Goal: Navigation & Orientation: Find specific page/section

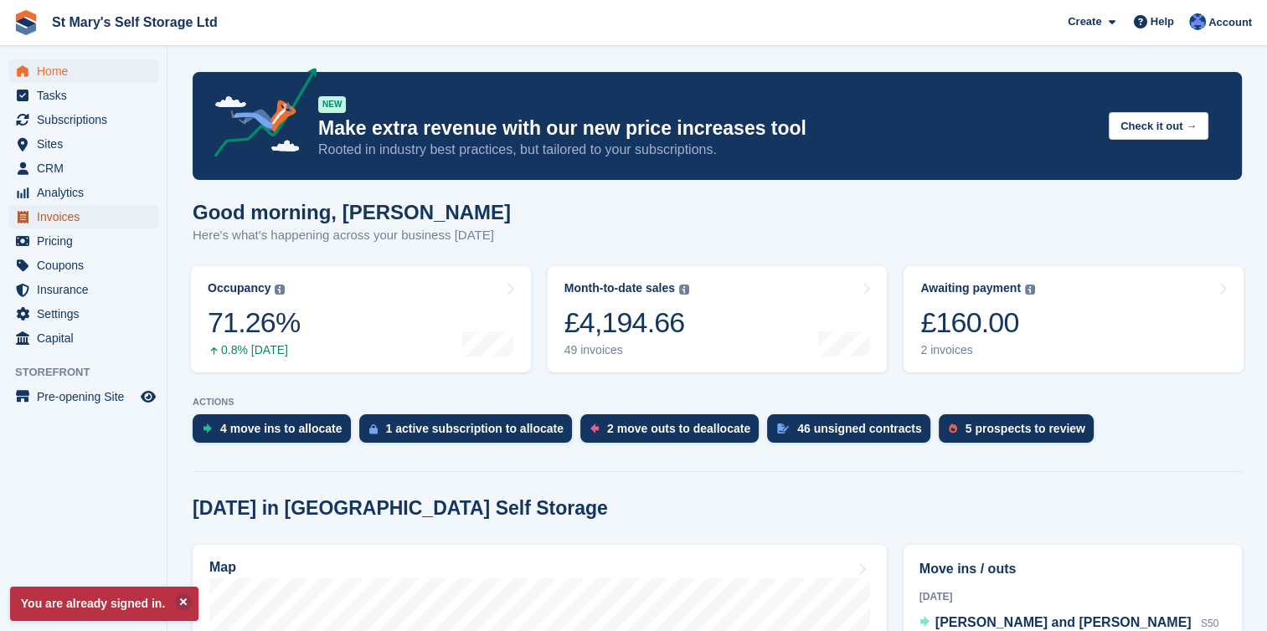
click at [56, 219] on span "Invoices" at bounding box center [87, 216] width 100 height 23
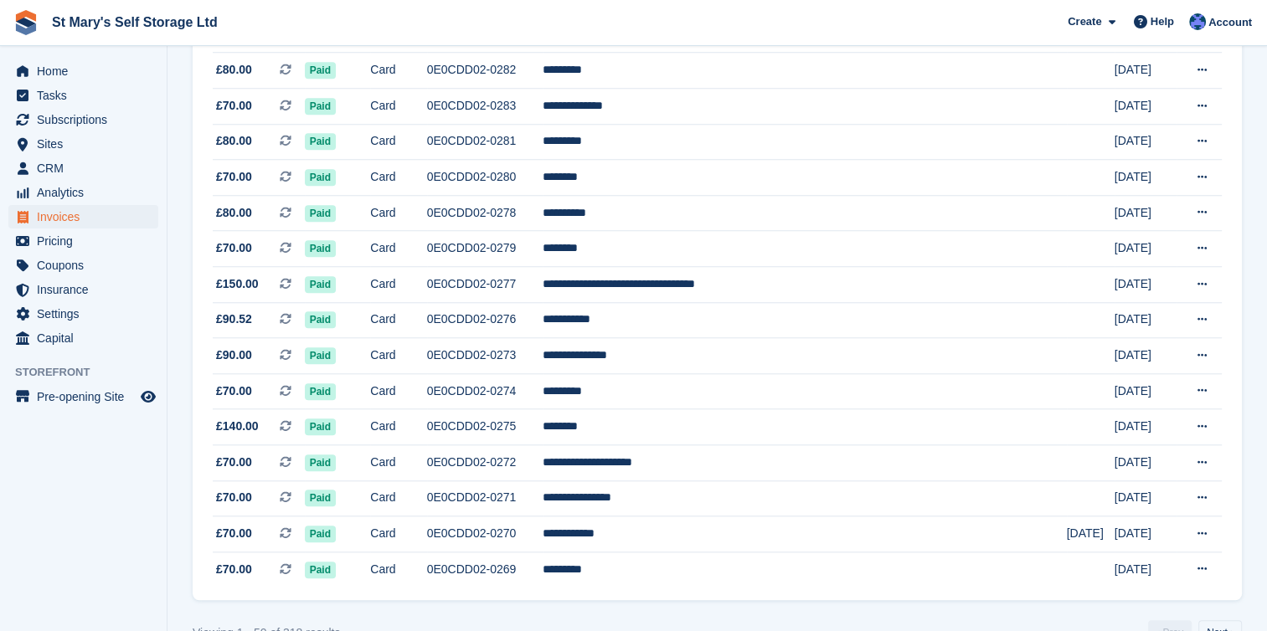
scroll to position [1524, 0]
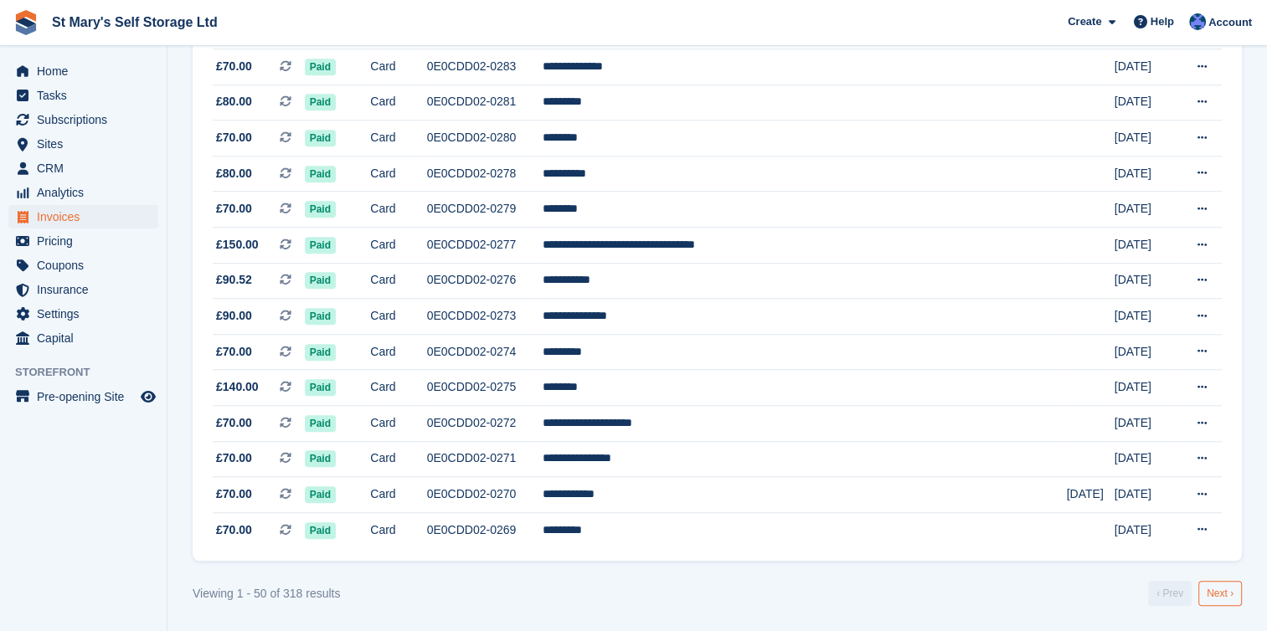
click at [1217, 589] on link "Next ›" at bounding box center [1220, 593] width 44 height 25
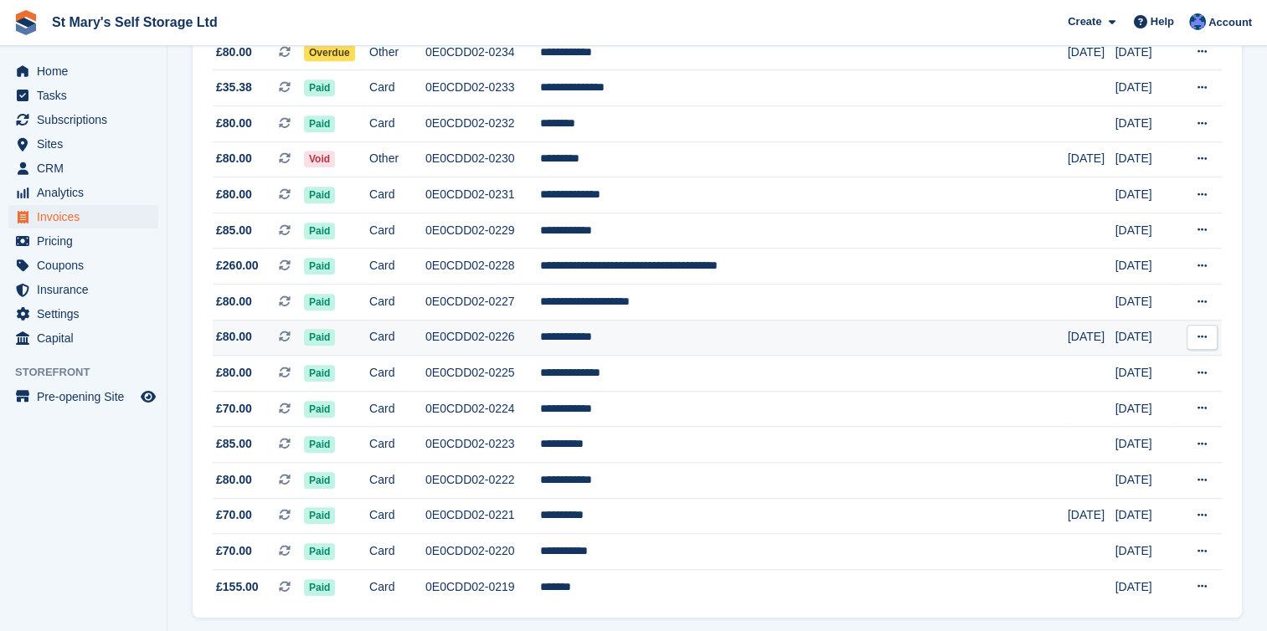
scroll to position [1524, 0]
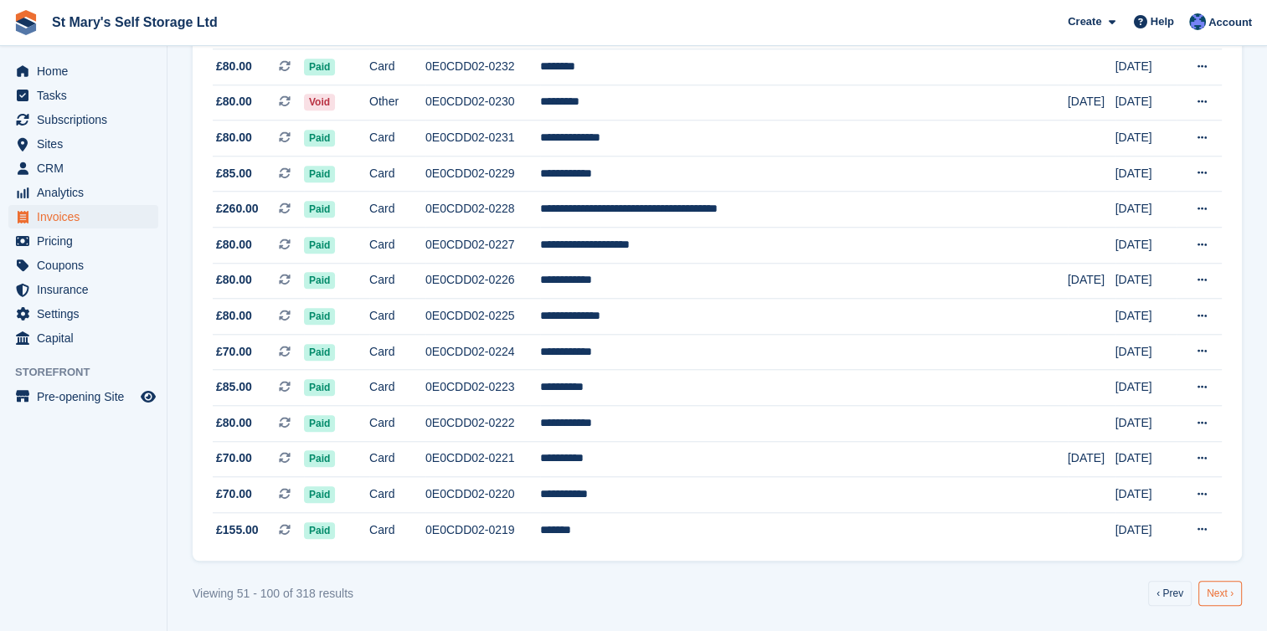
click at [1219, 595] on link "Next ›" at bounding box center [1220, 593] width 44 height 25
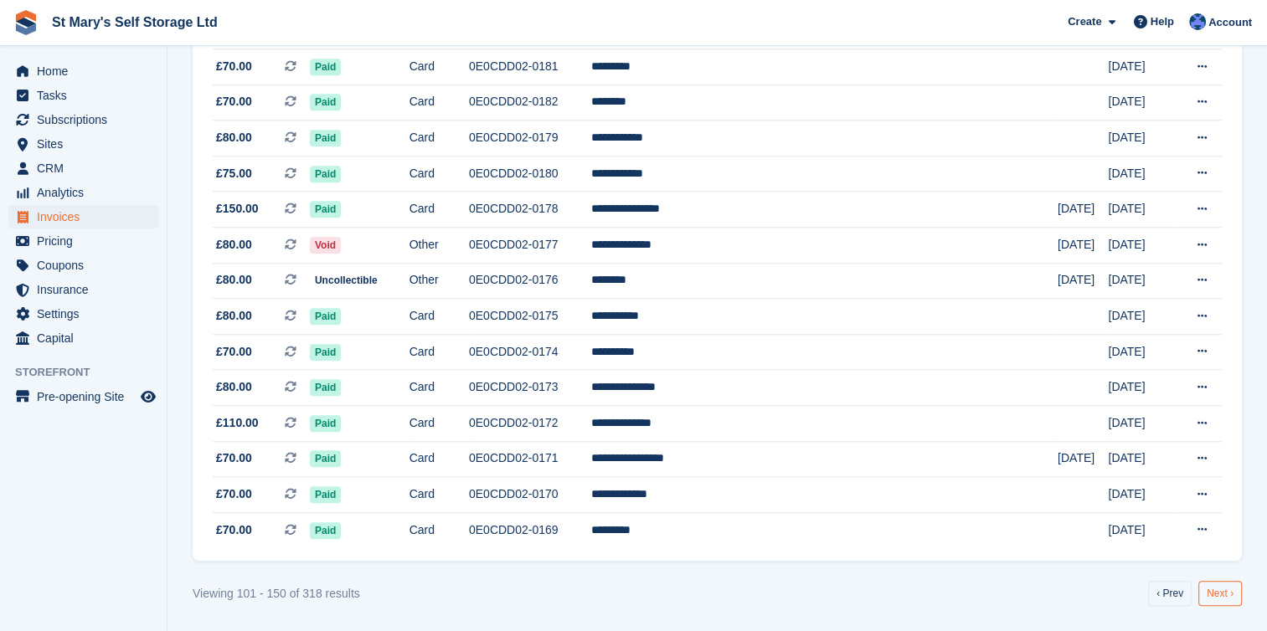
click at [1218, 598] on link "Next ›" at bounding box center [1220, 593] width 44 height 25
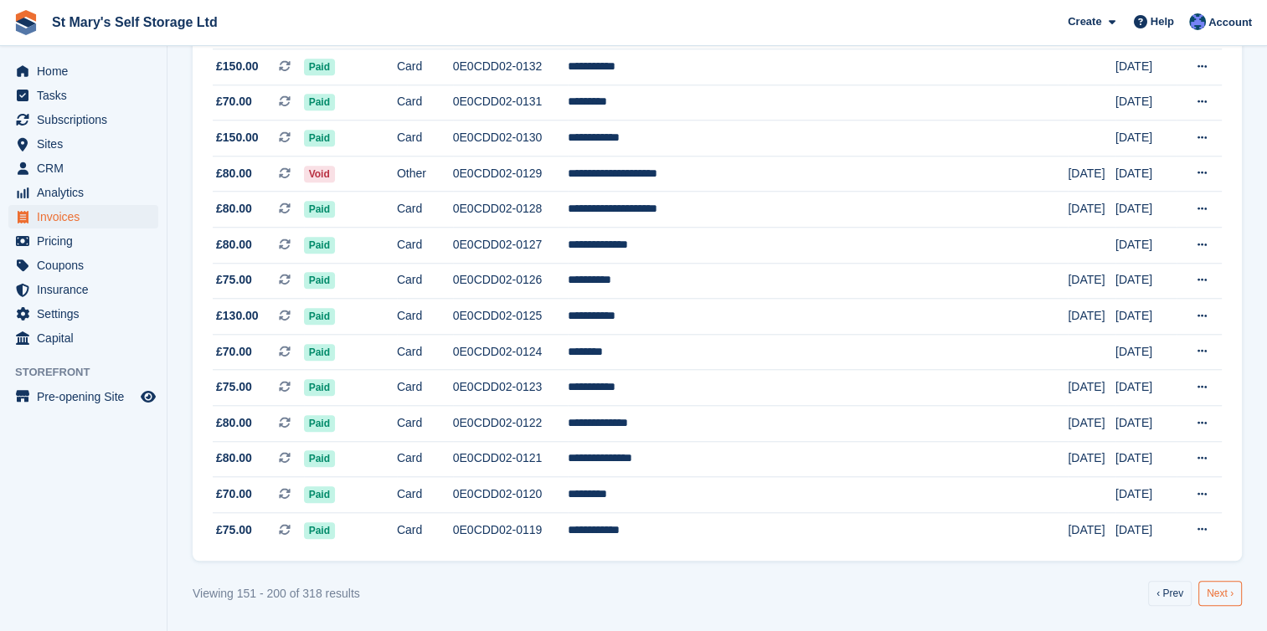
click at [1216, 596] on link "Next ›" at bounding box center [1220, 593] width 44 height 25
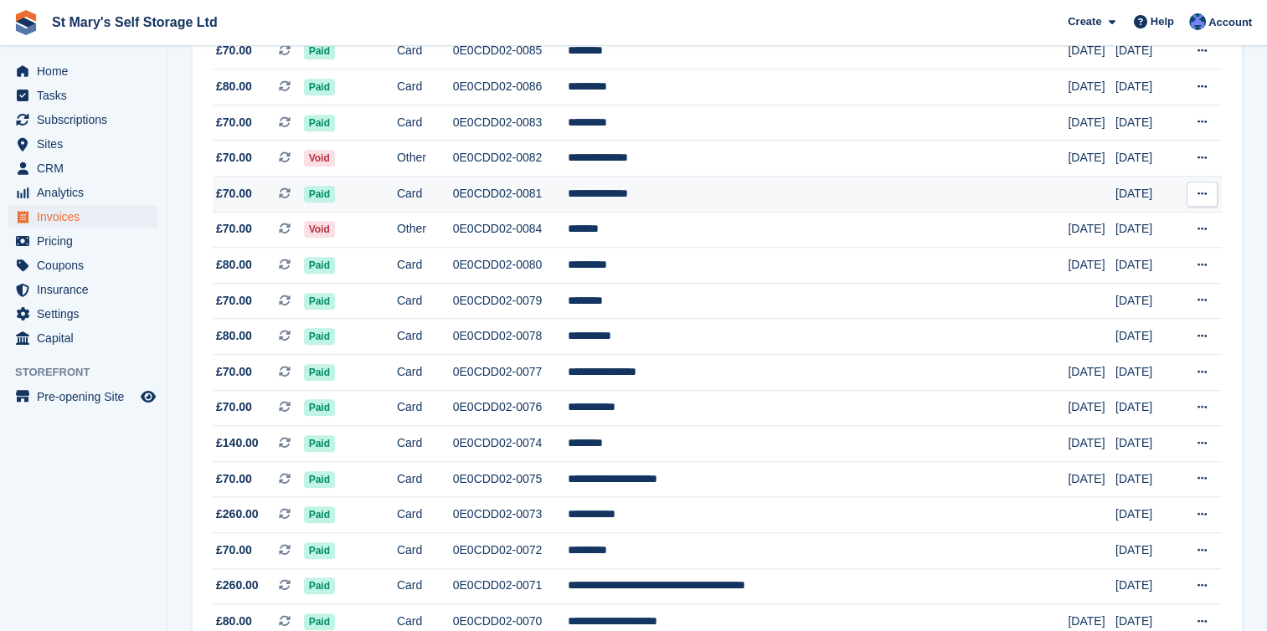
scroll to position [1524, 0]
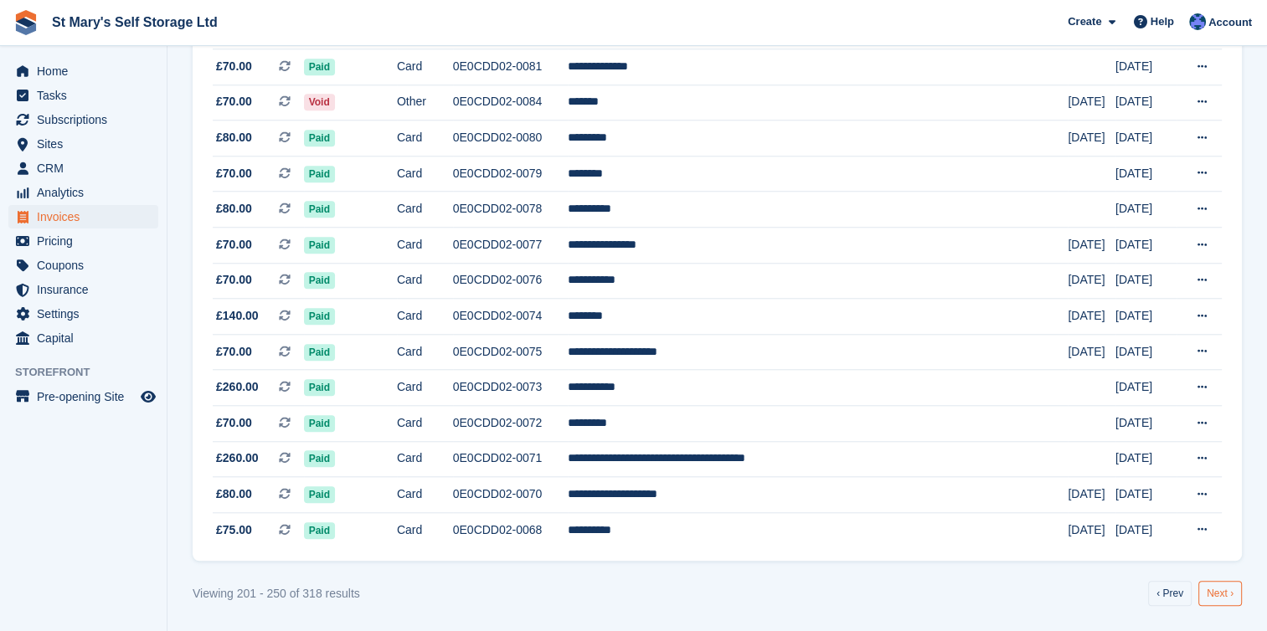
click at [1222, 597] on link "Next ›" at bounding box center [1220, 593] width 44 height 25
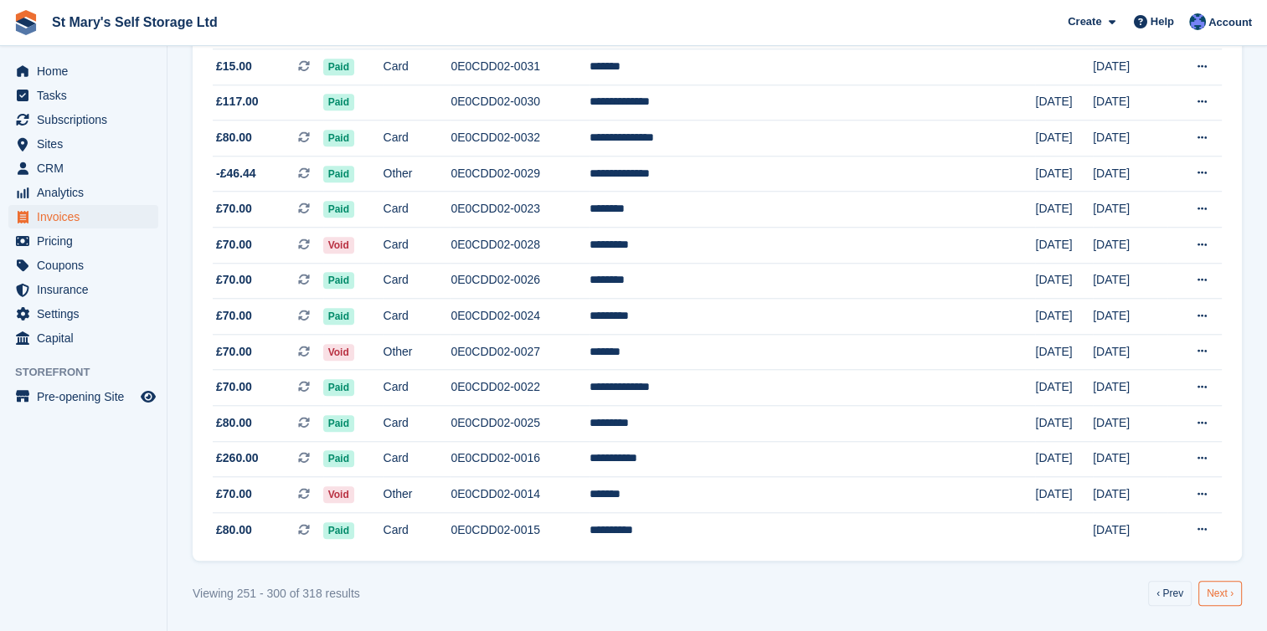
click at [1218, 595] on link "Next ›" at bounding box center [1220, 593] width 44 height 25
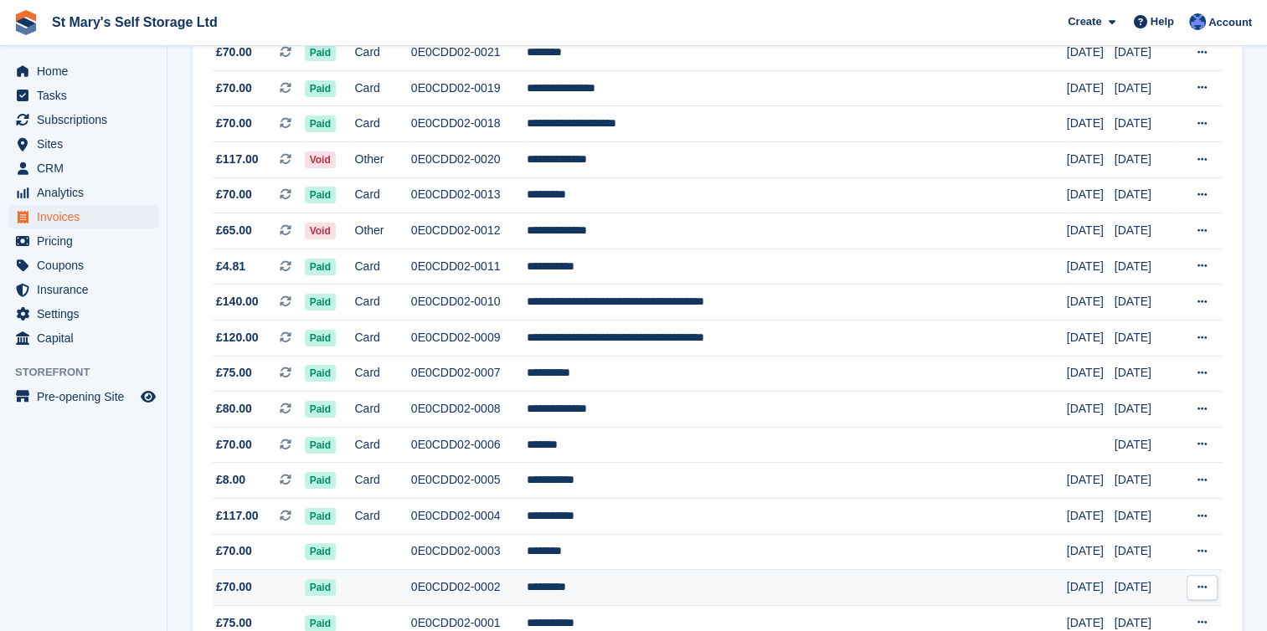
scroll to position [377, 0]
